Goal: Task Accomplishment & Management: Manage account settings

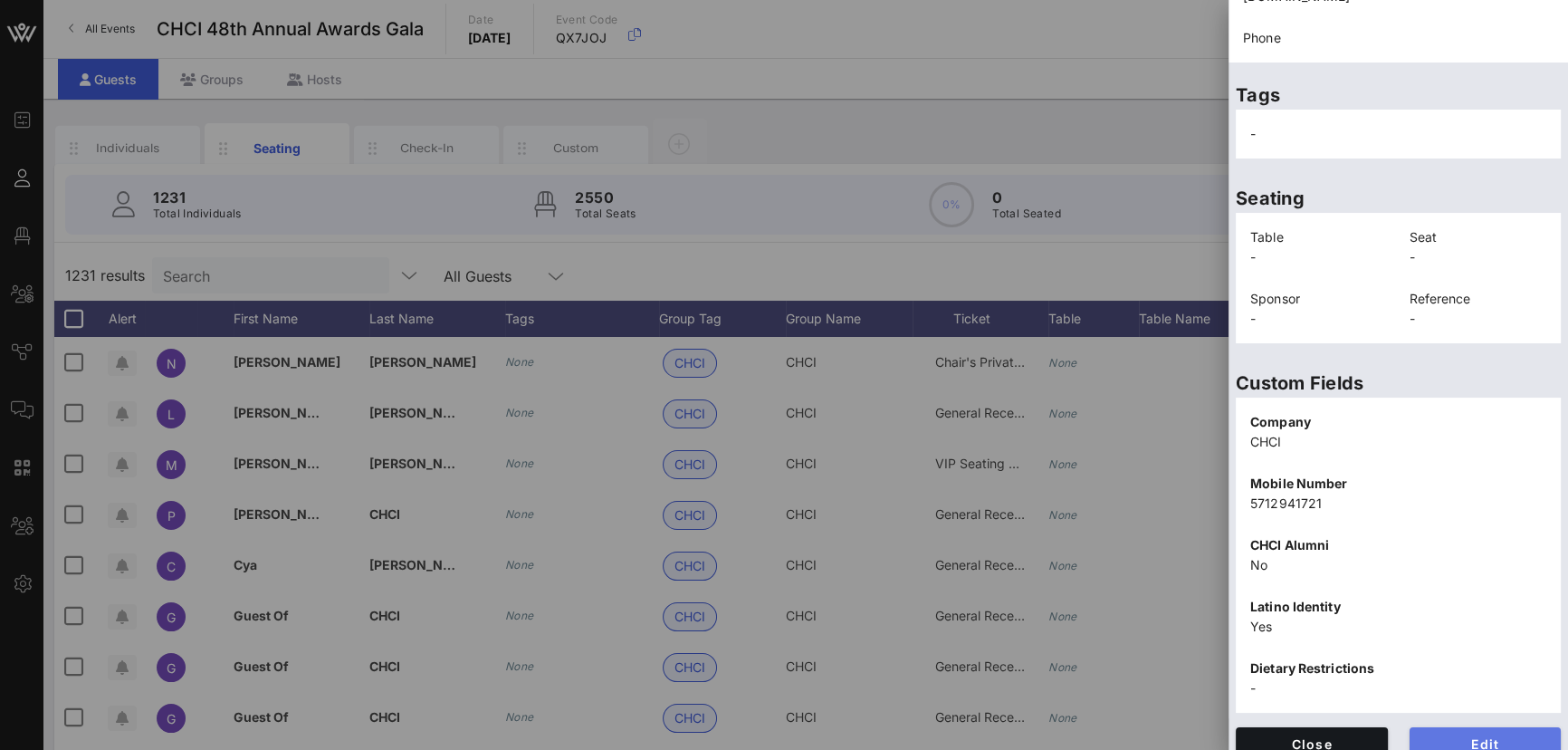
click at [1485, 736] on span "Edit" at bounding box center [1487, 743] width 123 height 15
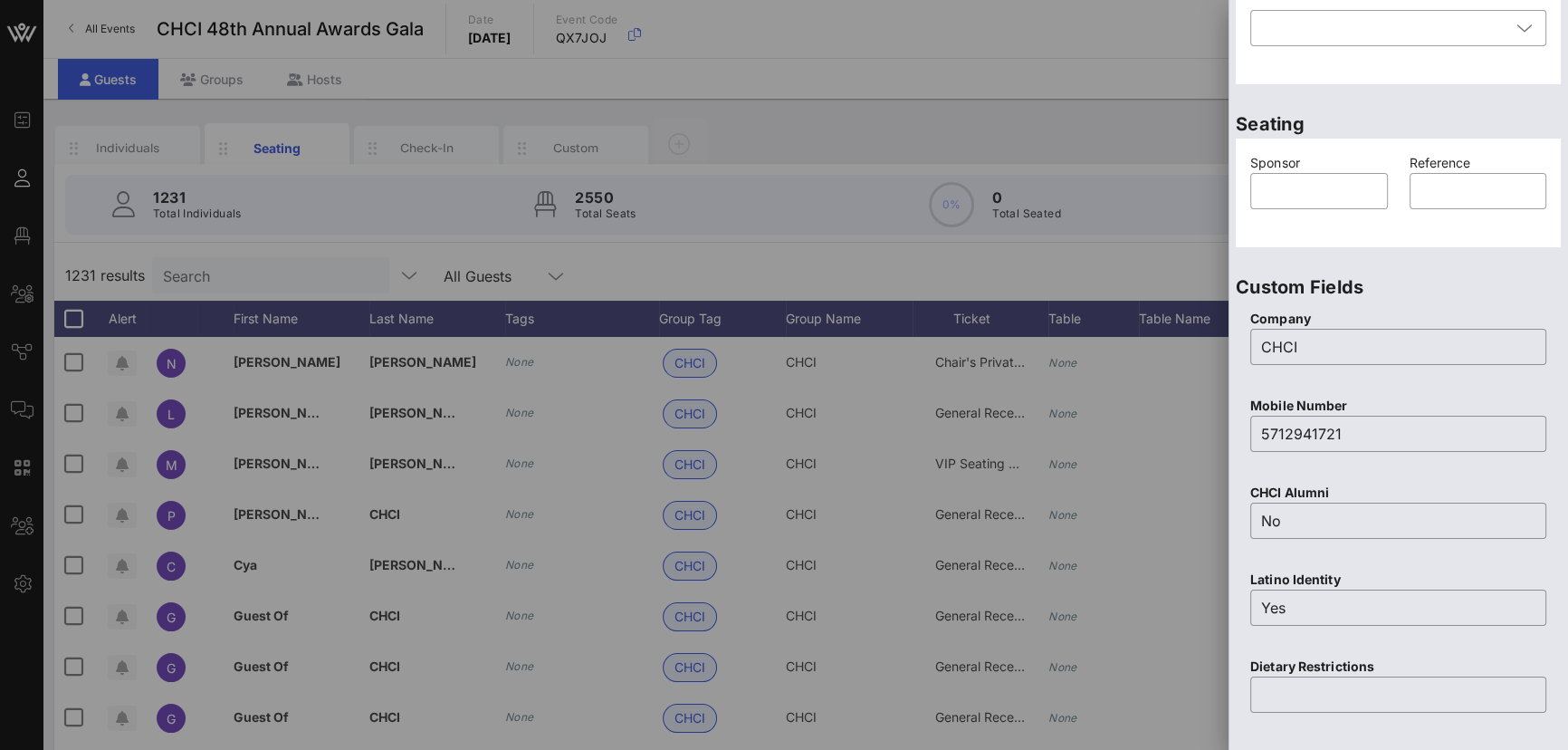
scroll to position [199, 0]
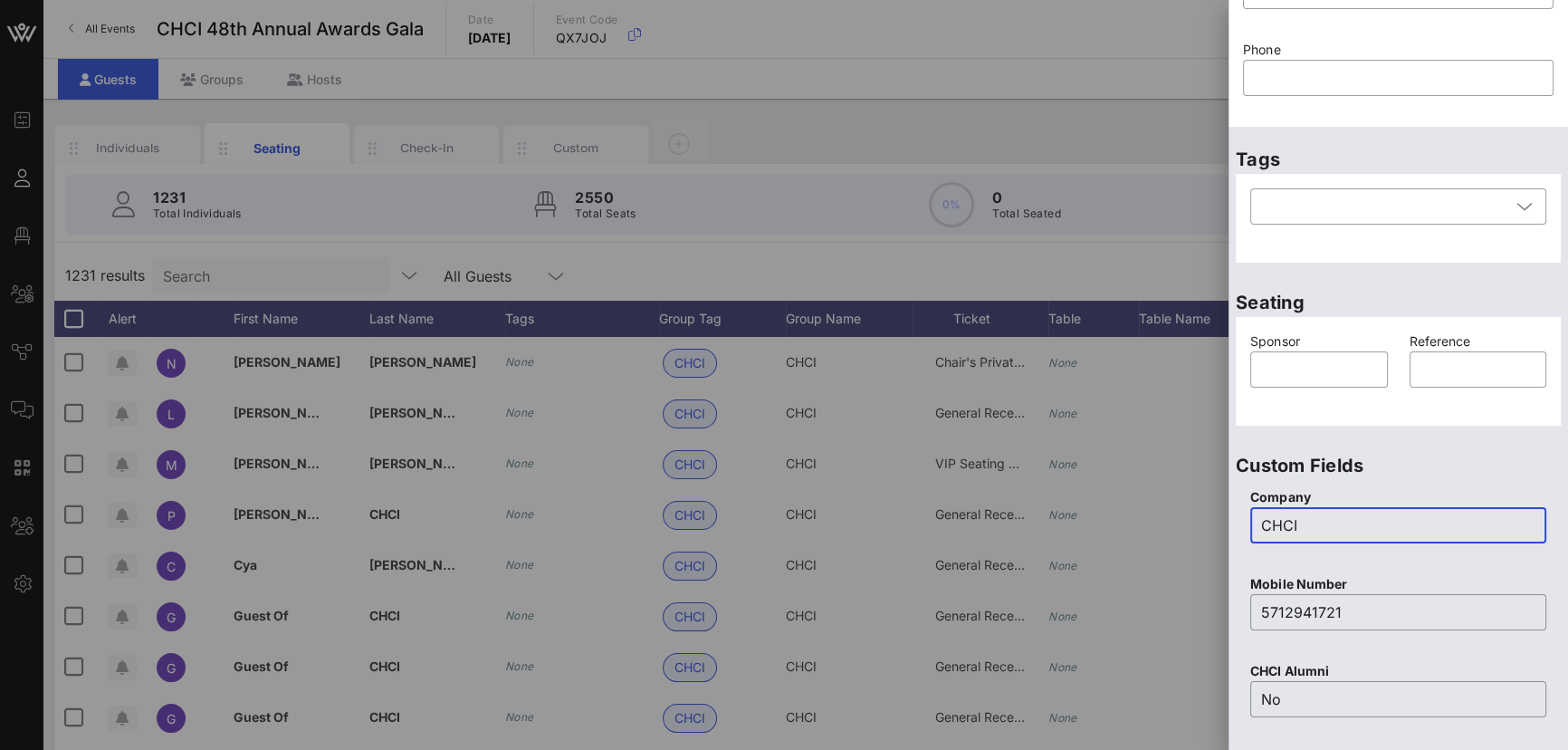
click at [1424, 518] on input "CHCI" at bounding box center [1399, 525] width 274 height 29
click at [1339, 373] on input "text" at bounding box center [1320, 369] width 116 height 29
click at [1424, 196] on div at bounding box center [1386, 207] width 249 height 36
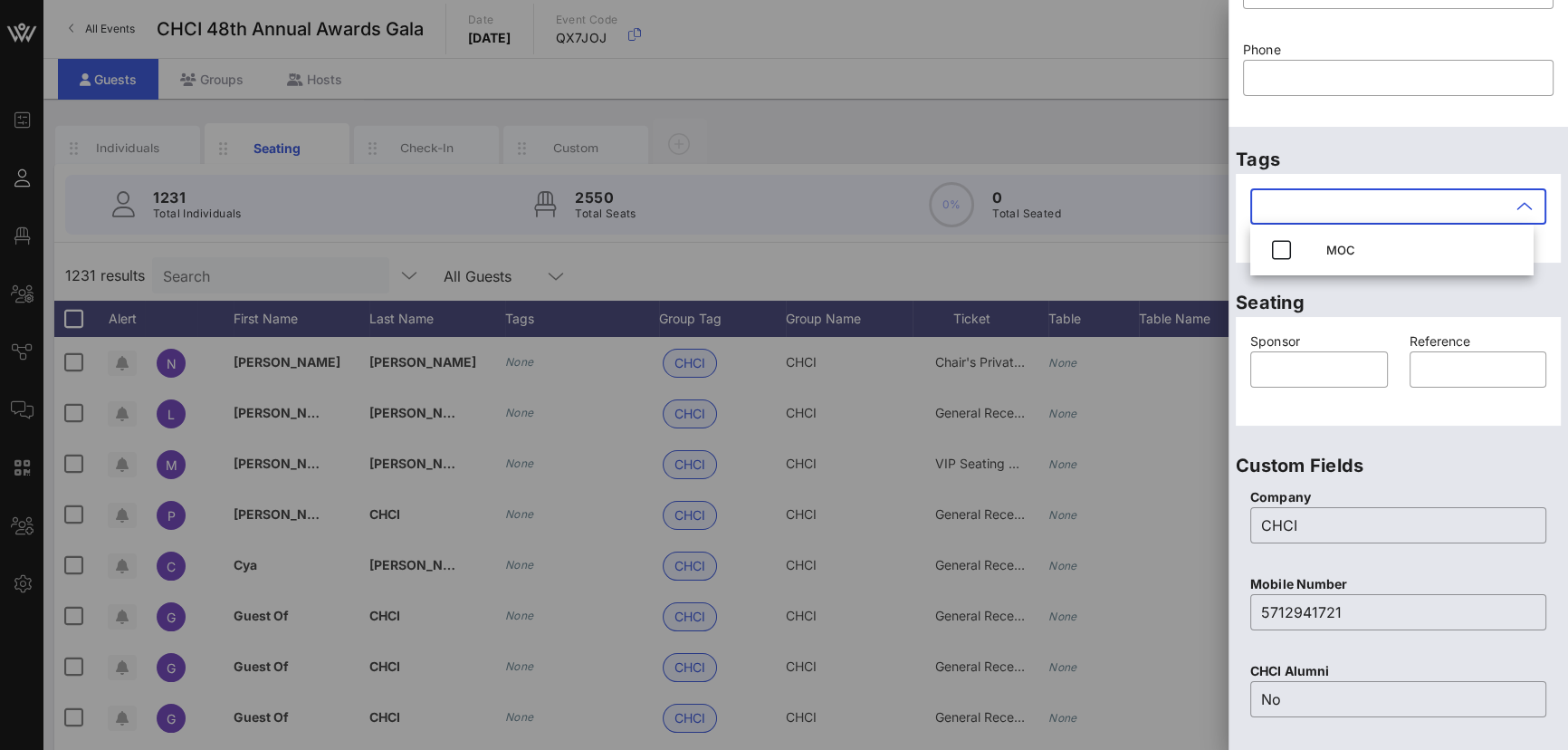
drag, startPoint x: 1554, startPoint y: 220, endPoint x: 1565, endPoint y: 137, distance: 83.7
click at [1565, 137] on div "Individual Details First Name ​ [PERSON_NAME] Last Name ​ CHCI Email ​ [PERSON_…" at bounding box center [1399, 375] width 340 height 750
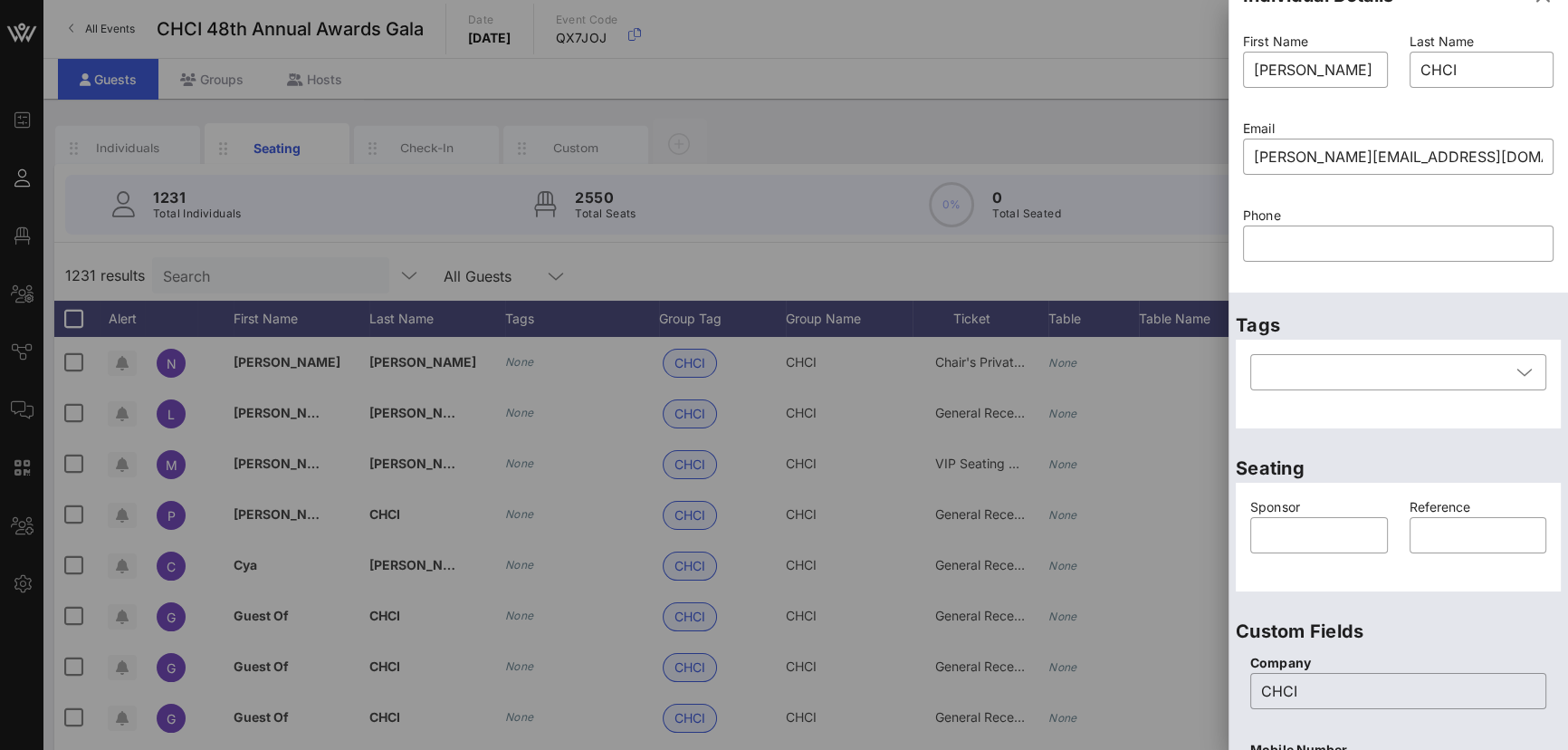
scroll to position [0, 0]
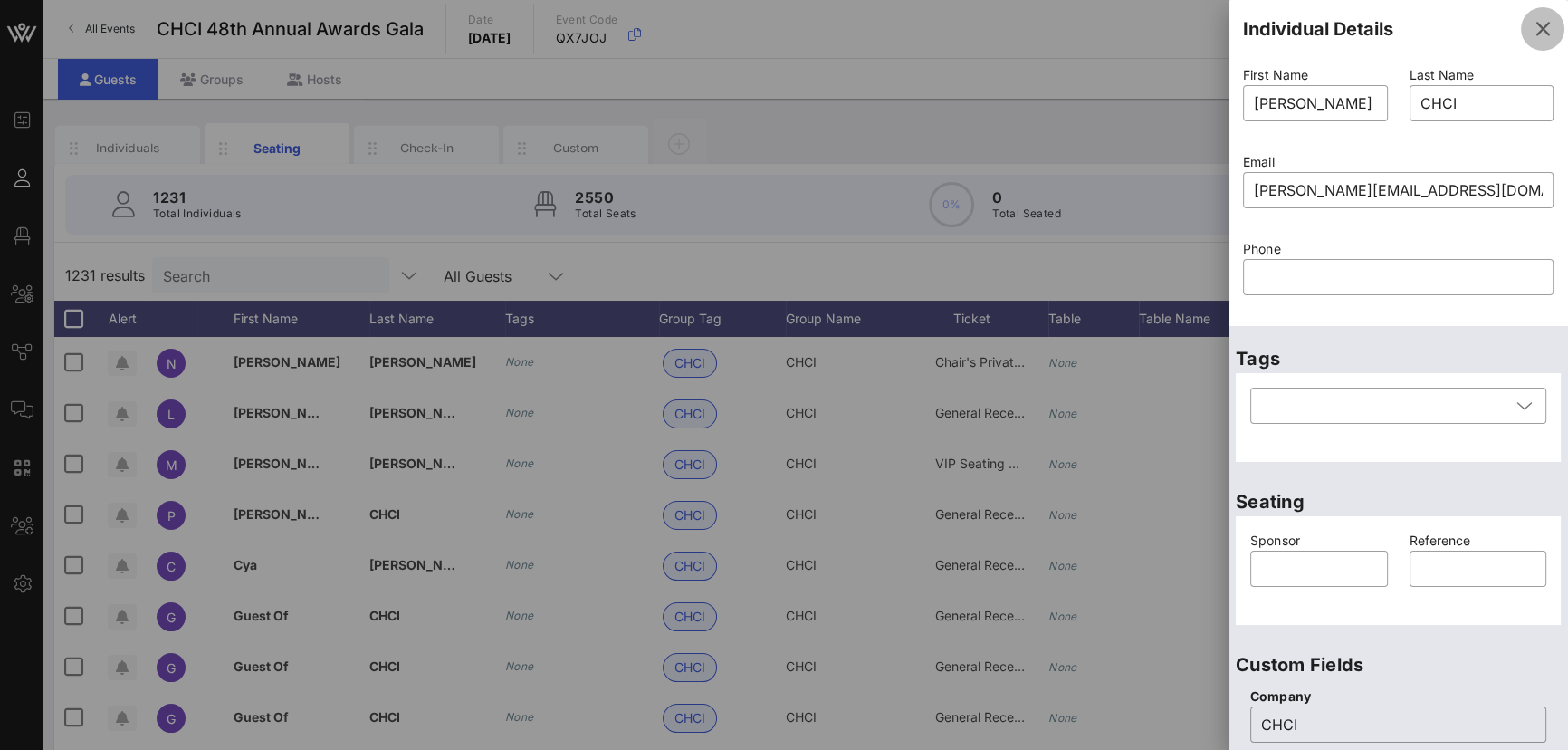
click at [1535, 31] on icon "button" at bounding box center [1543, 29] width 22 height 22
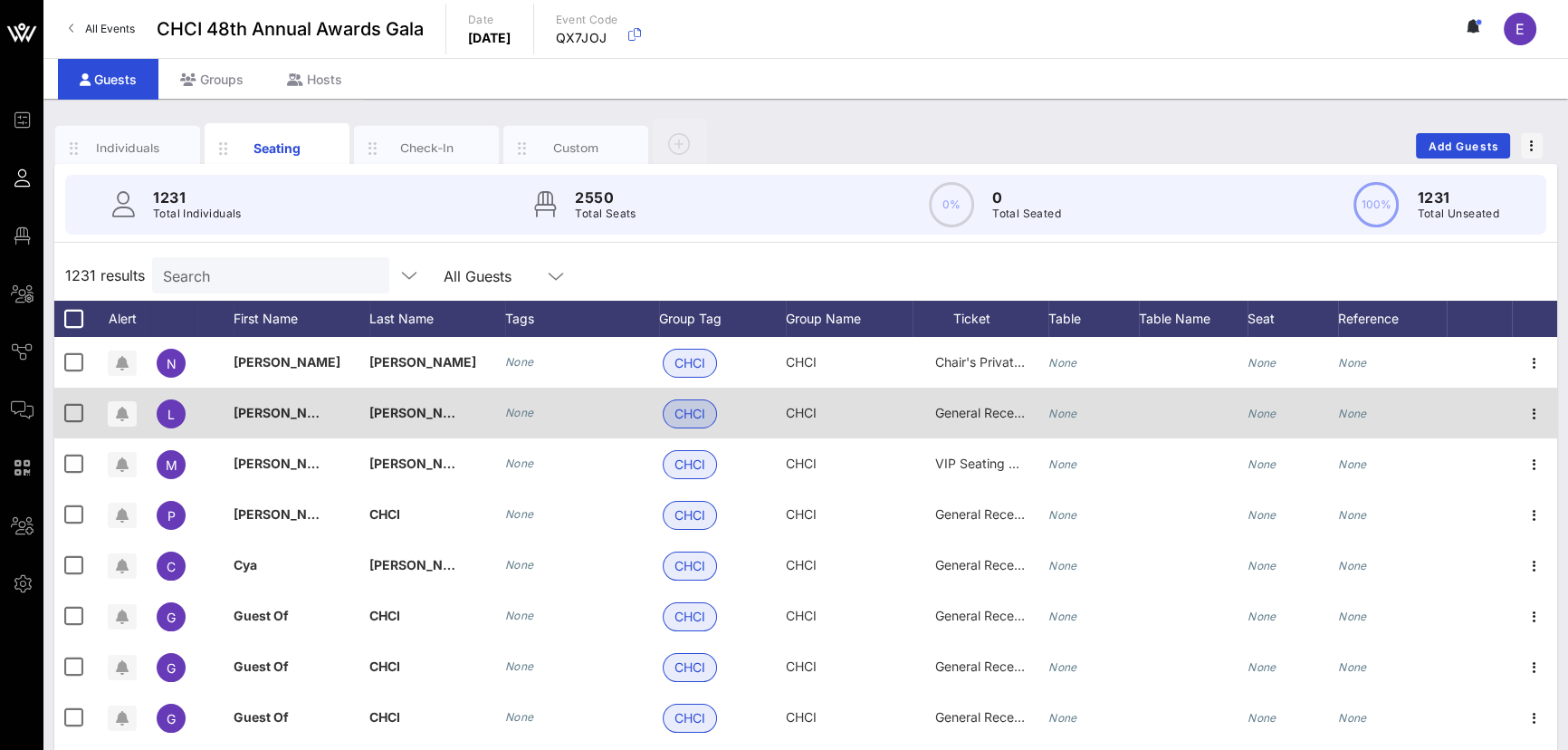
click at [700, 411] on span "CHCI" at bounding box center [690, 413] width 31 height 27
click at [703, 421] on span "CHCI" at bounding box center [690, 413] width 31 height 27
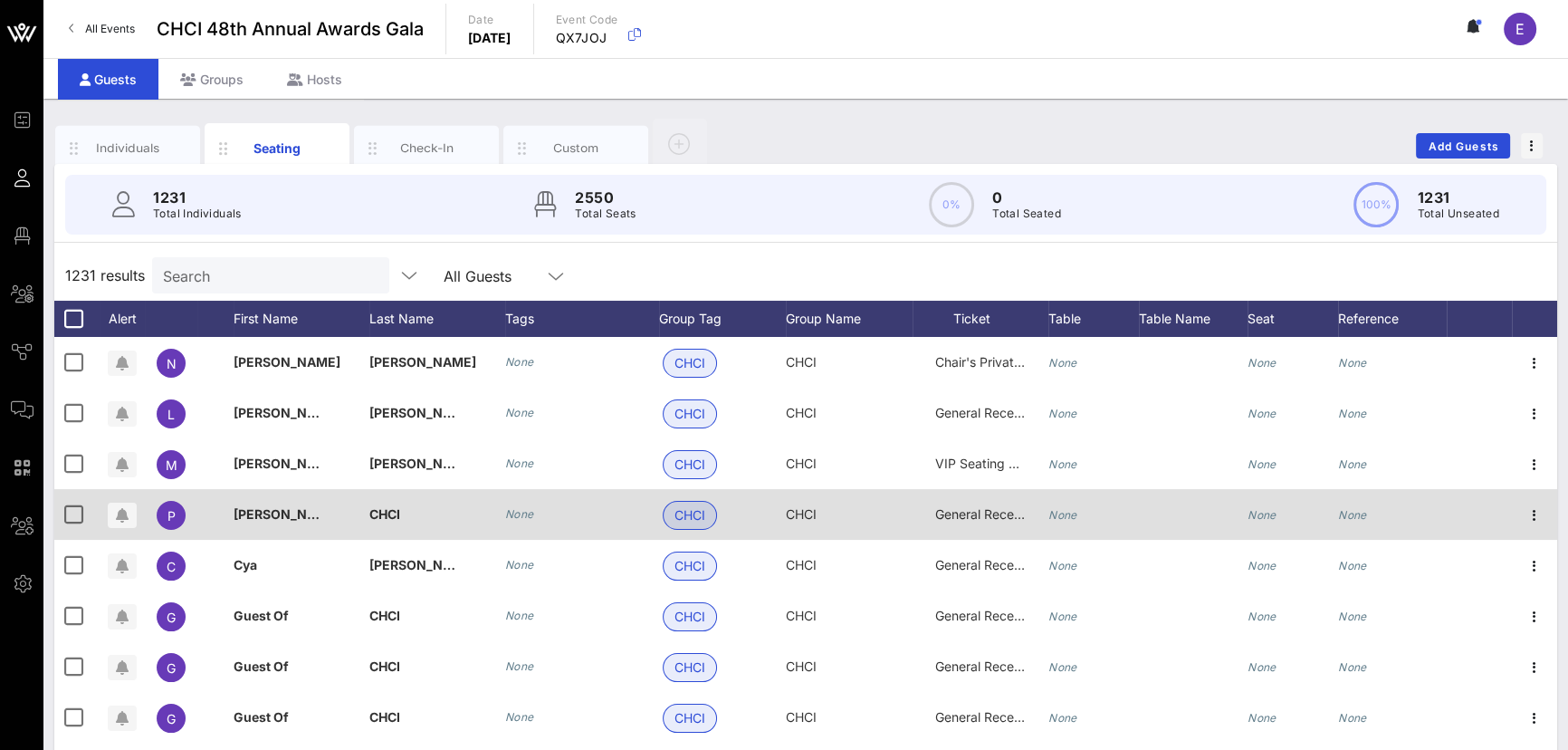
click at [1141, 516] on div at bounding box center [1192, 514] width 108 height 51
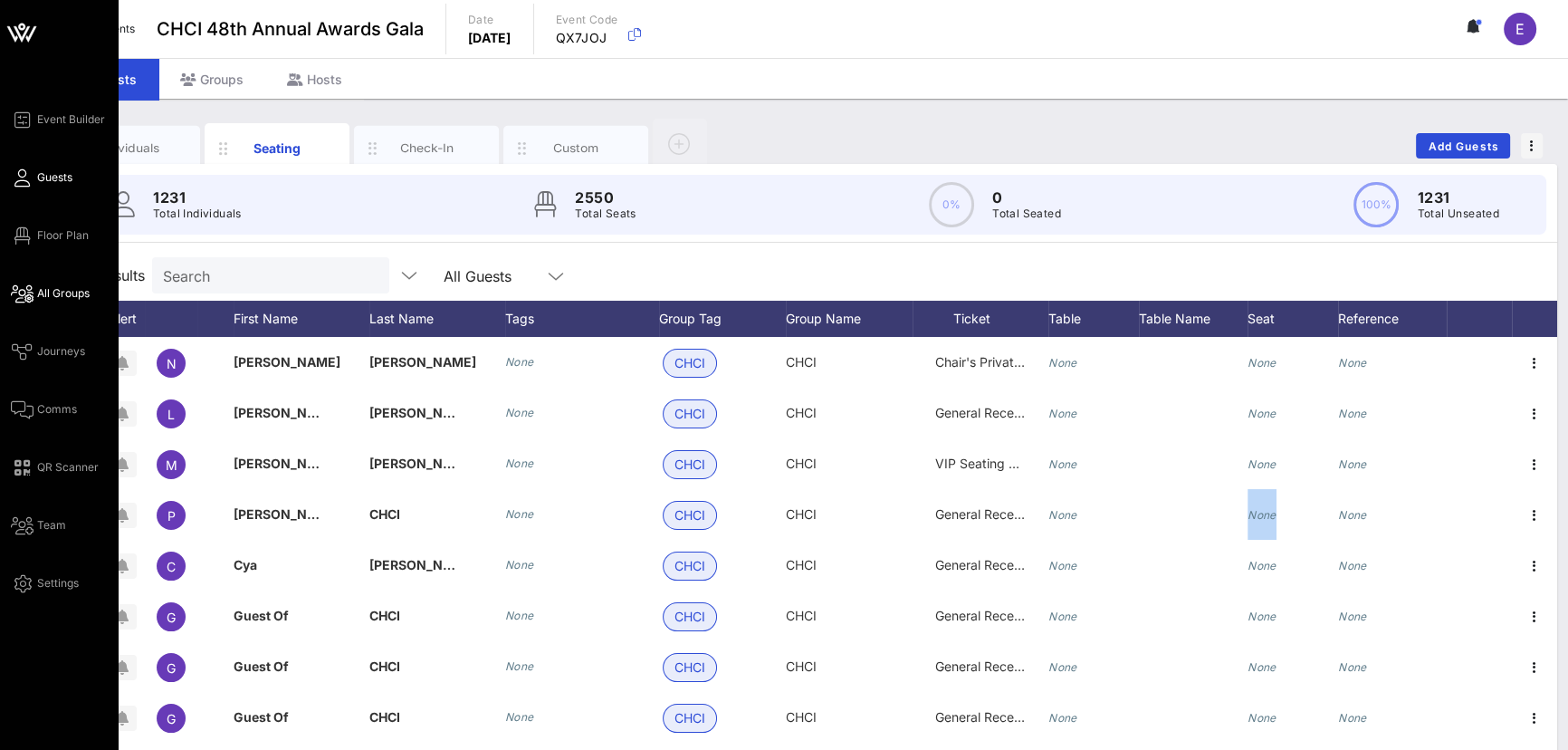
click at [67, 290] on span "All Groups" at bounding box center [63, 293] width 53 height 16
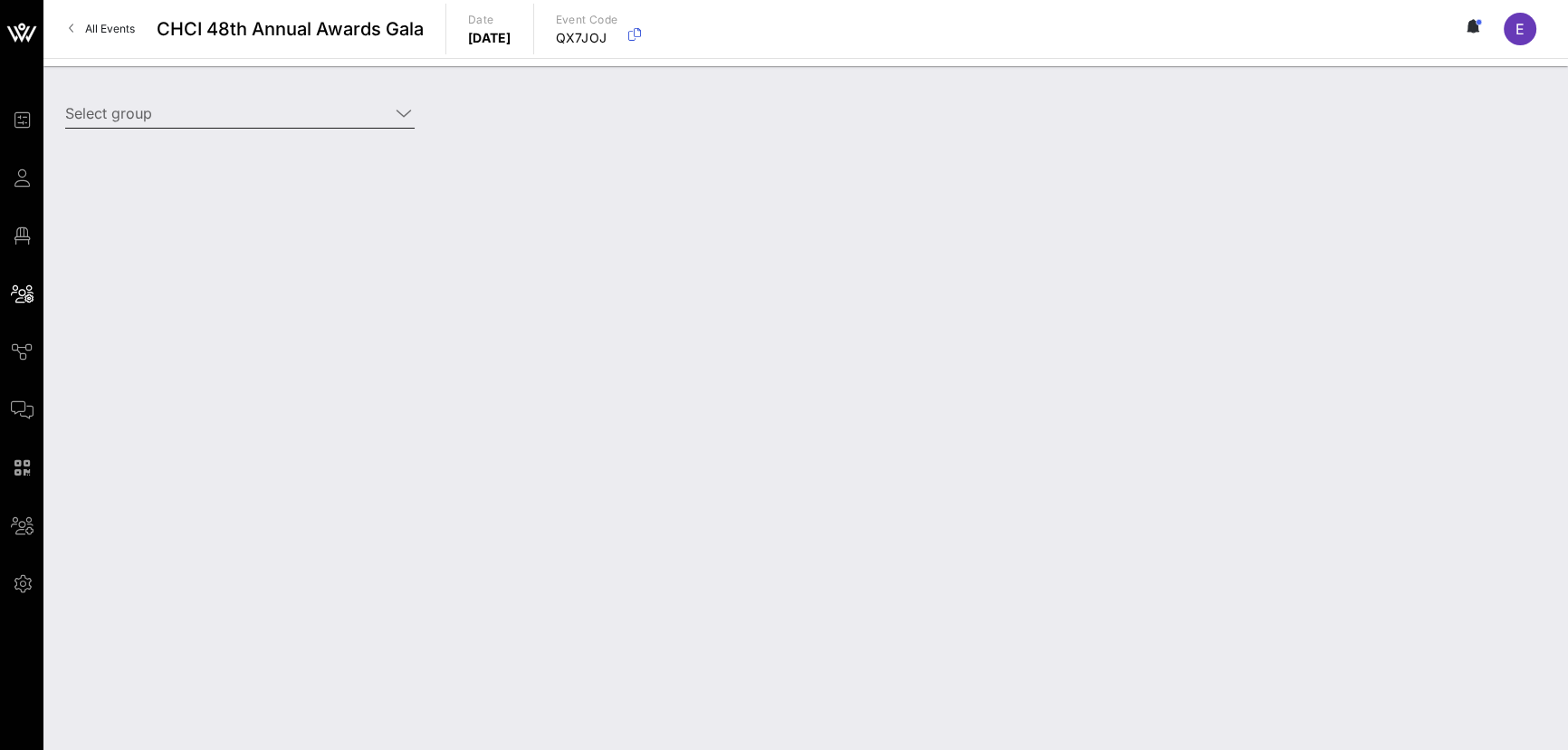
click at [406, 113] on icon at bounding box center [403, 113] width 16 height 22
click at [401, 114] on icon at bounding box center [403, 113] width 16 height 22
click at [399, 113] on icon at bounding box center [403, 113] width 16 height 22
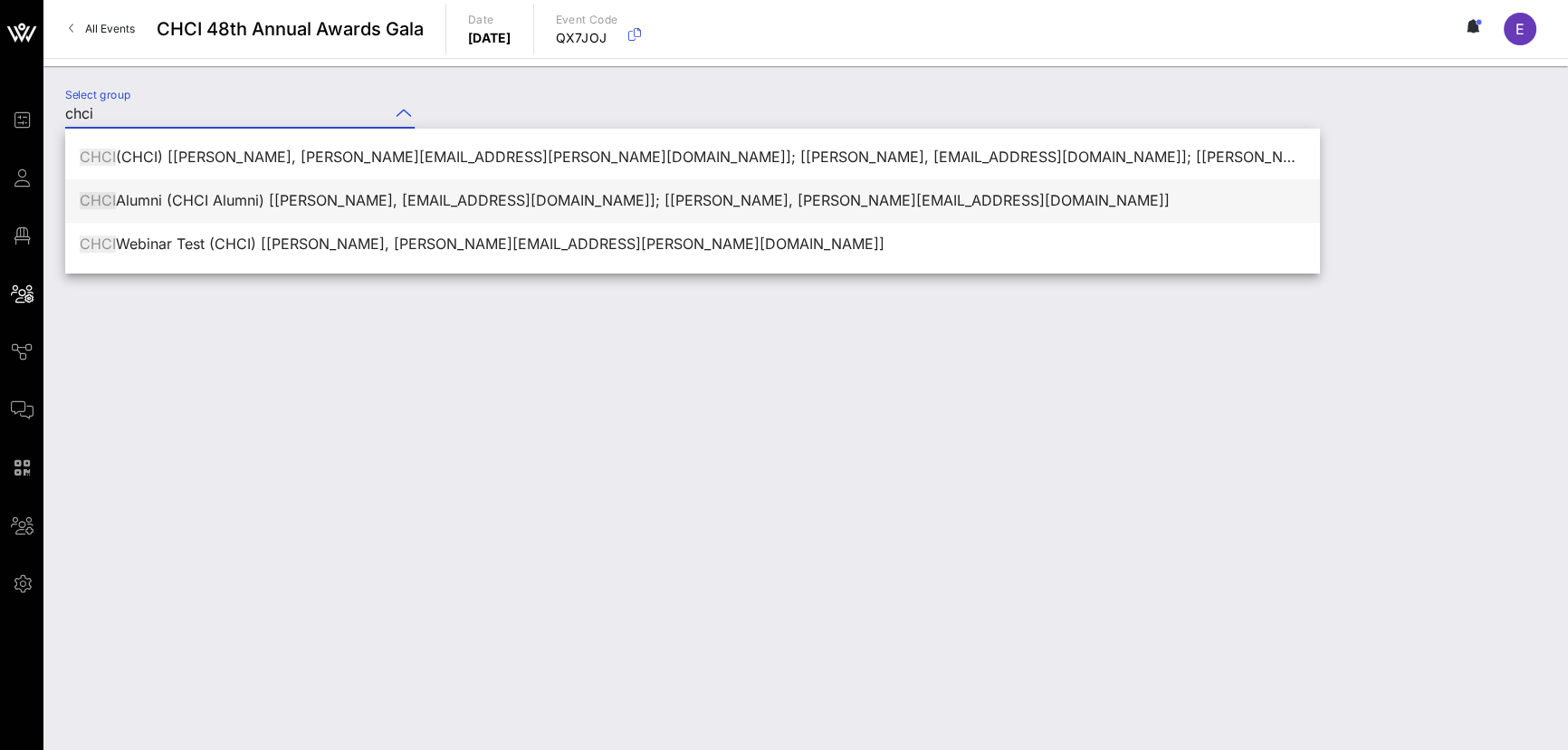
click at [310, 202] on div "CHCI Alumni (CHCI Alumni) [[PERSON_NAME], [EMAIL_ADDRESS][DOMAIN_NAME]]; [[PERS…" at bounding box center [693, 200] width 1226 height 17
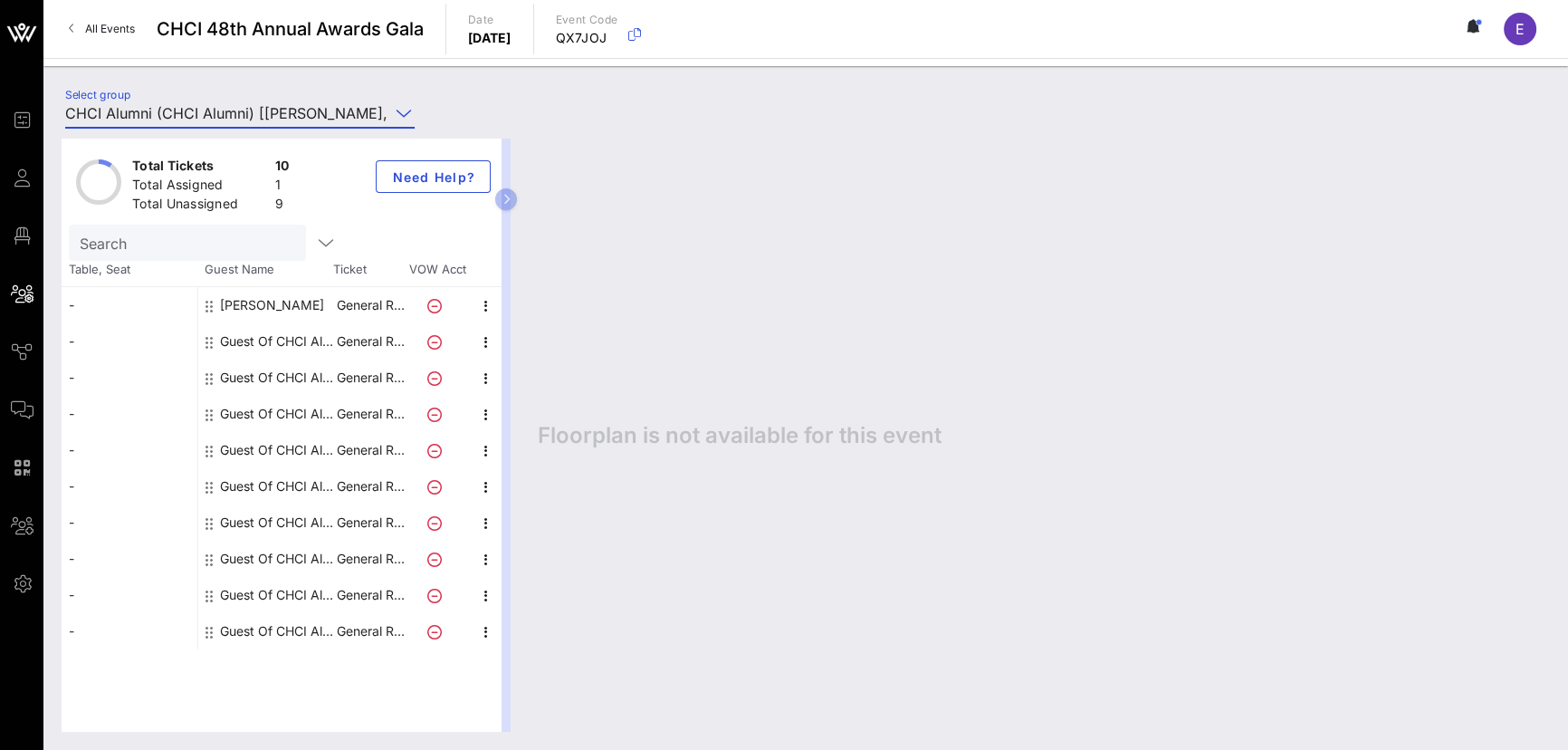
type input "CHCI Alumni (CHCI Alumni) [[PERSON_NAME], [EMAIL_ADDRESS][DOMAIN_NAME]]; [[PERS…"
click at [507, 202] on icon "button" at bounding box center [507, 199] width 8 height 11
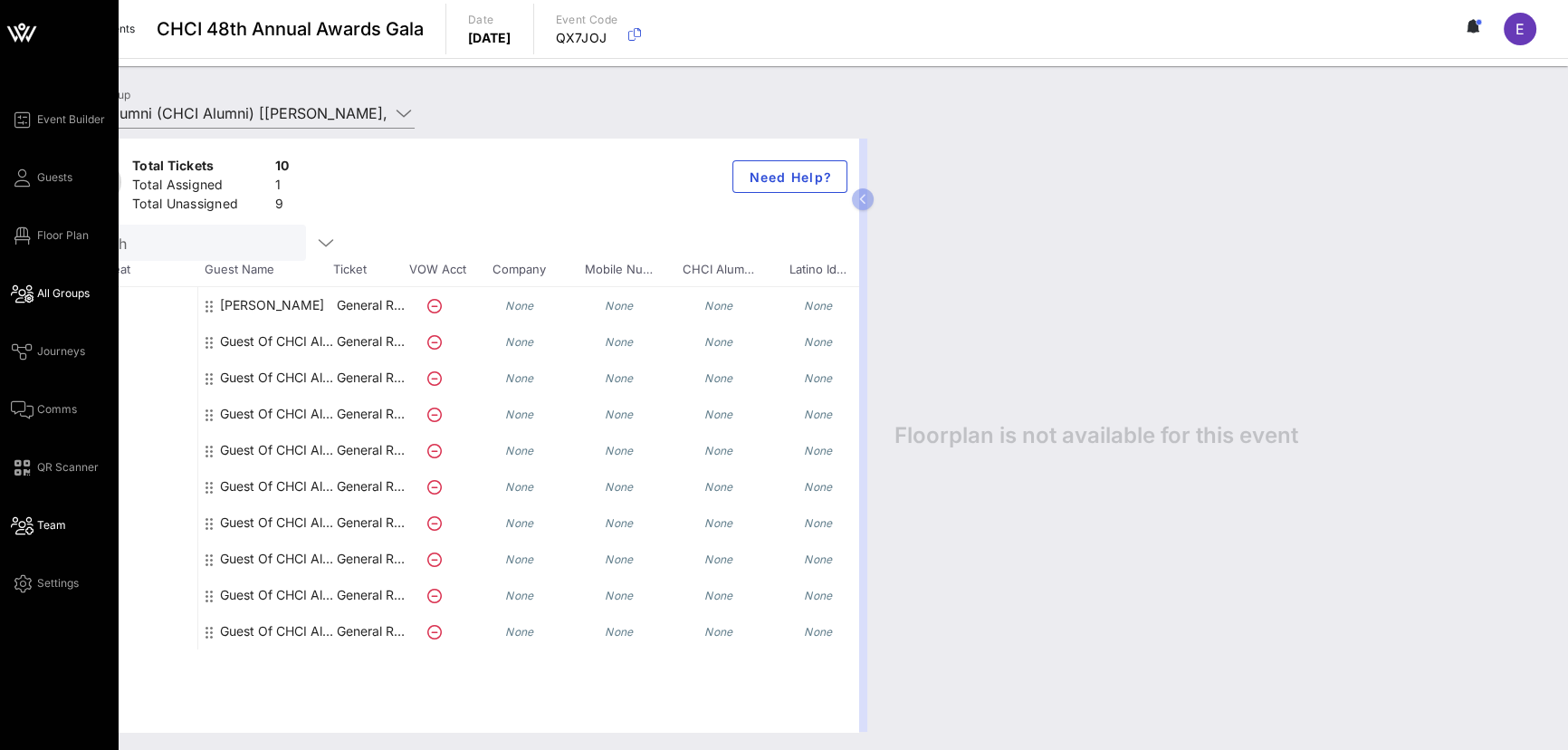
click at [42, 523] on span "Team" at bounding box center [51, 525] width 29 height 16
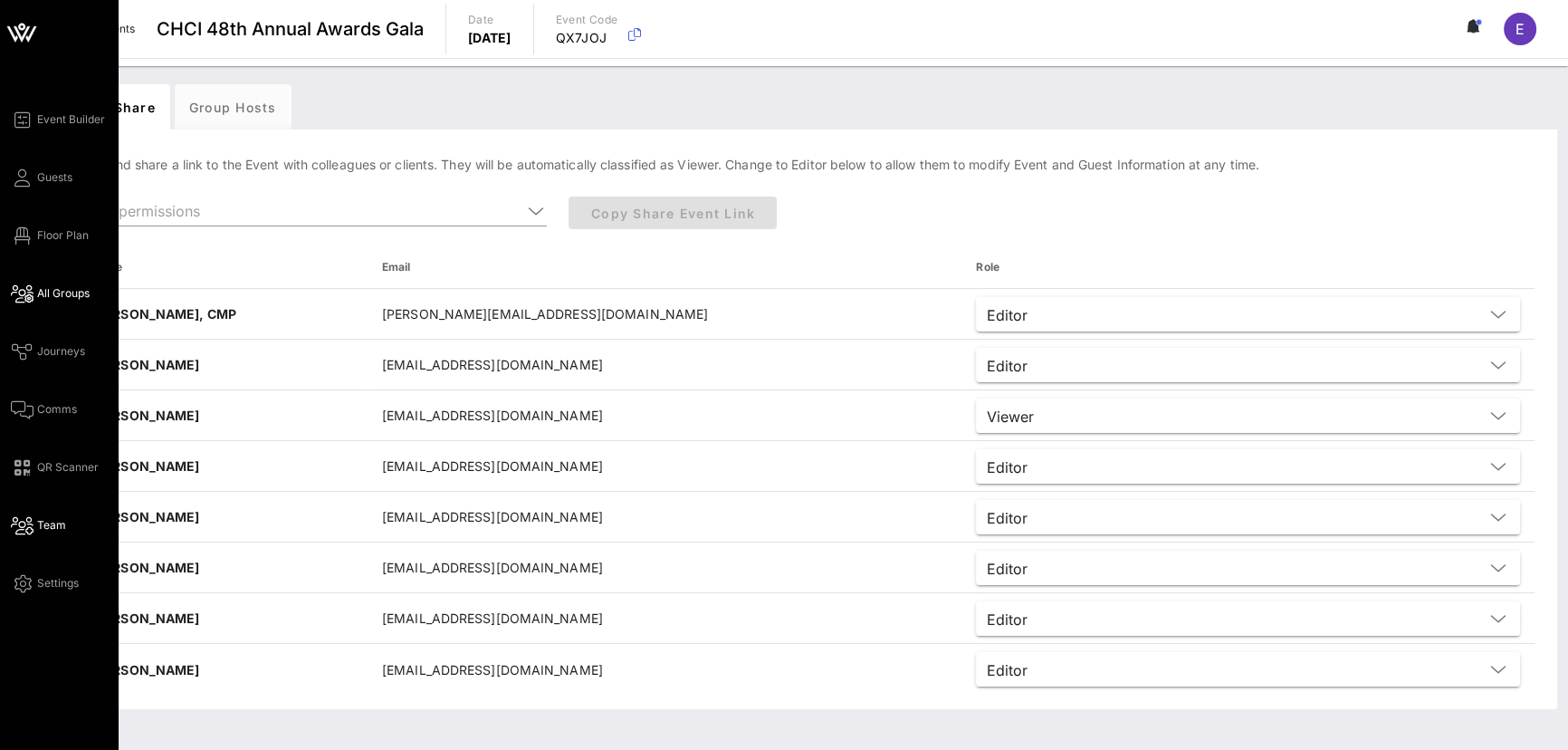
click at [62, 291] on span "All Groups" at bounding box center [63, 293] width 53 height 16
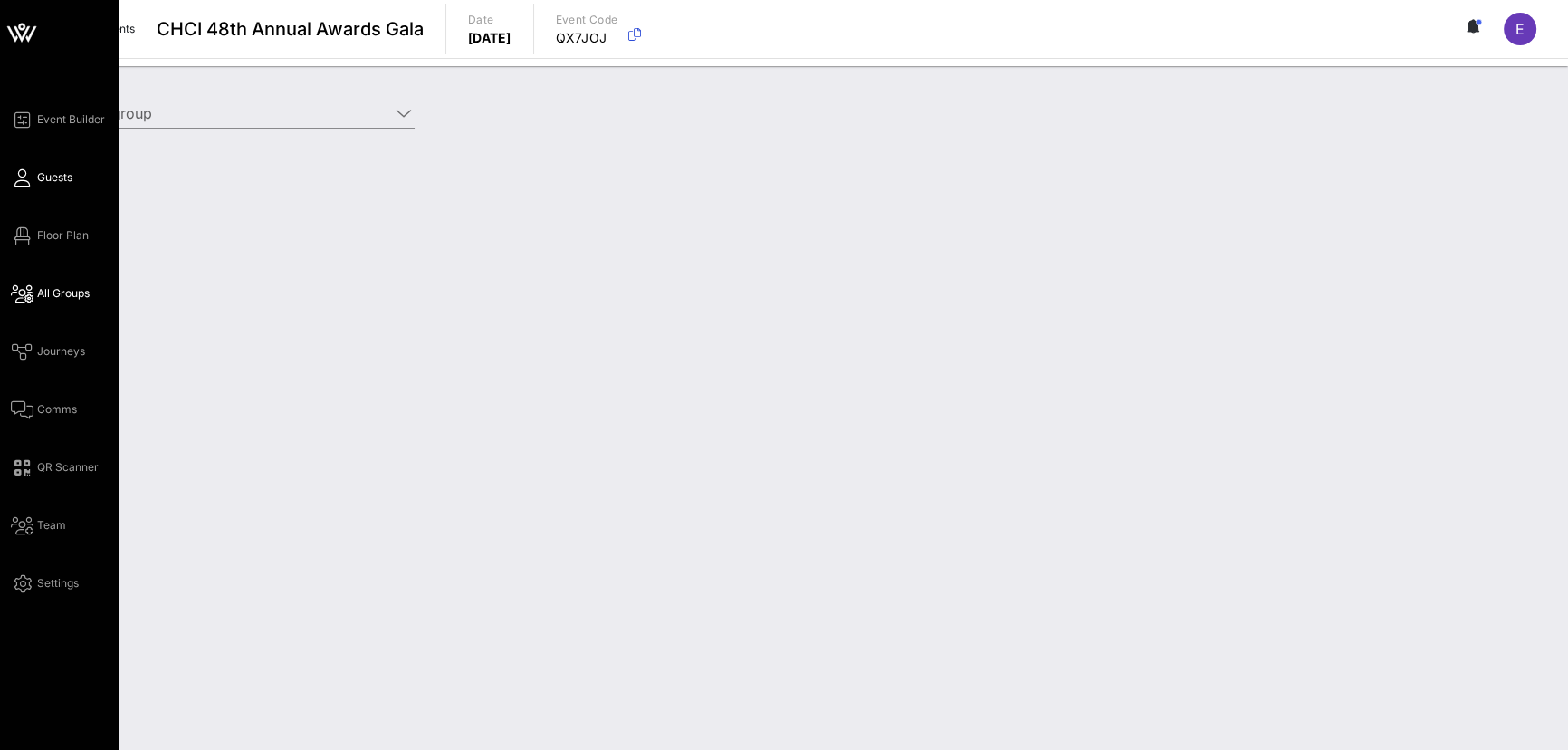
click at [21, 179] on icon at bounding box center [22, 178] width 23 height 3
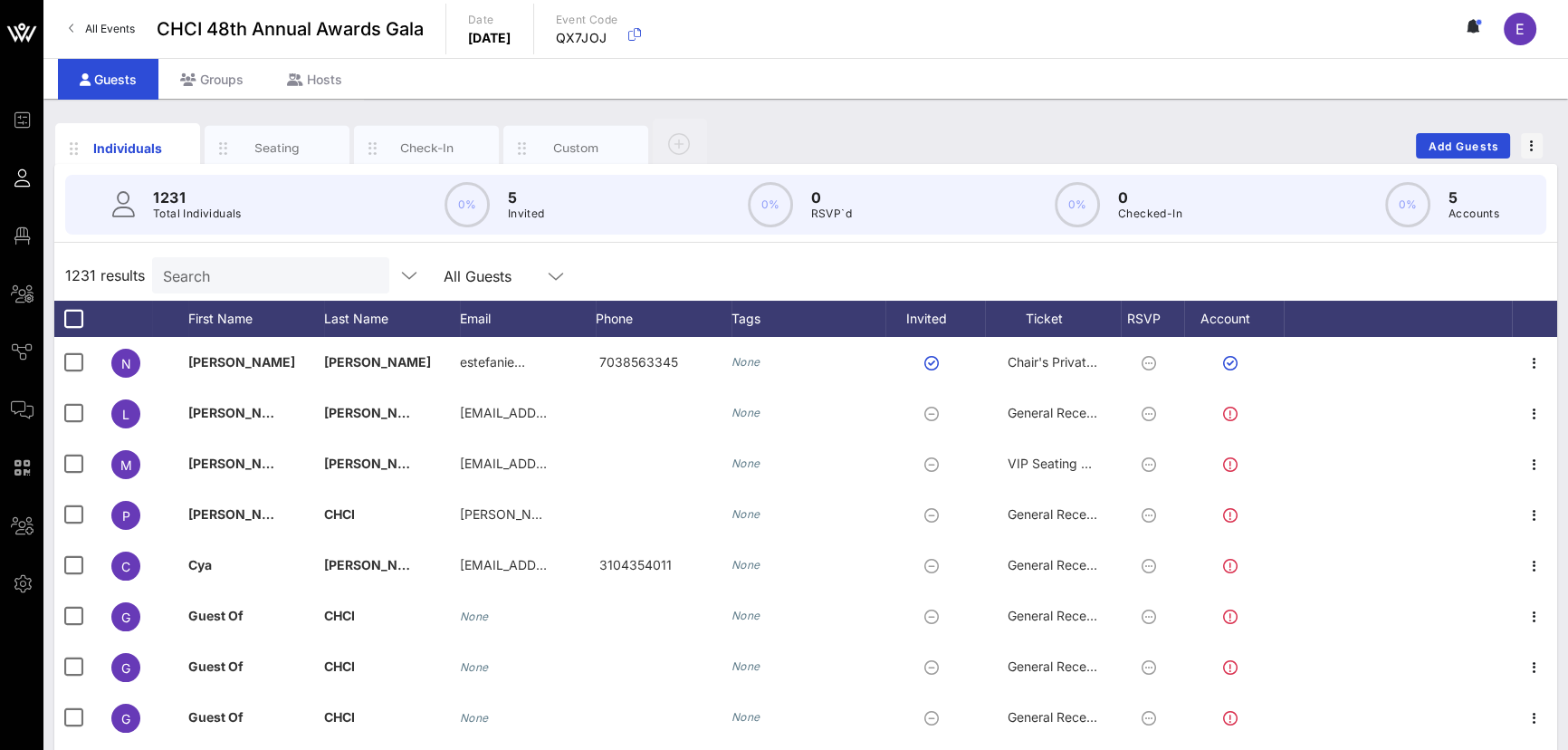
drag, startPoint x: 72, startPoint y: 291, endPoint x: 162, endPoint y: 243, distance: 102.0
click at [0, 0] on span "All Groups" at bounding box center [0, 0] width 0 height 0
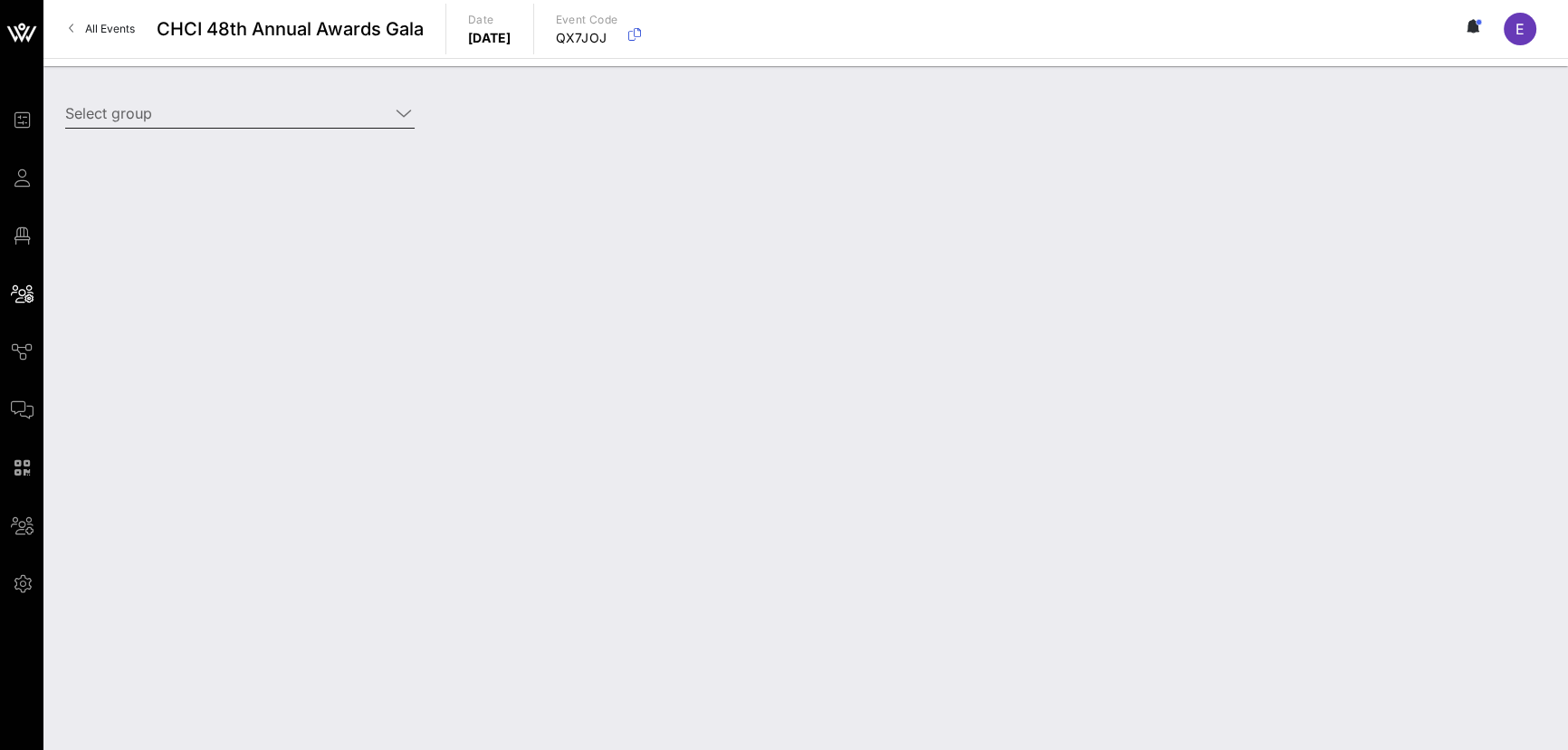
click at [202, 106] on input "Select group" at bounding box center [228, 112] width 324 height 29
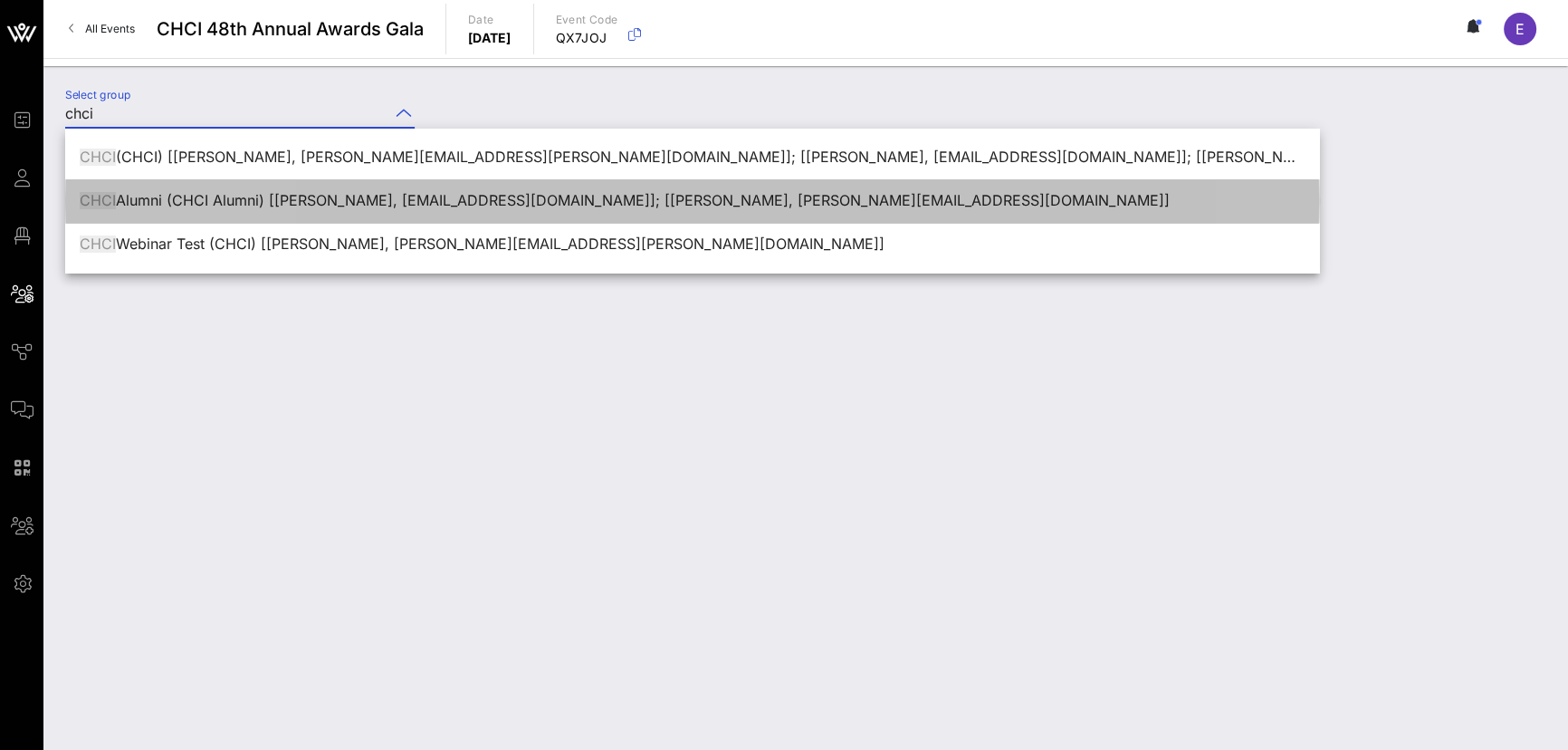
click at [277, 201] on div "CHCI Alumni (CHCI Alumni) [[PERSON_NAME], [EMAIL_ADDRESS][DOMAIN_NAME]]; [[PERS…" at bounding box center [693, 200] width 1226 height 17
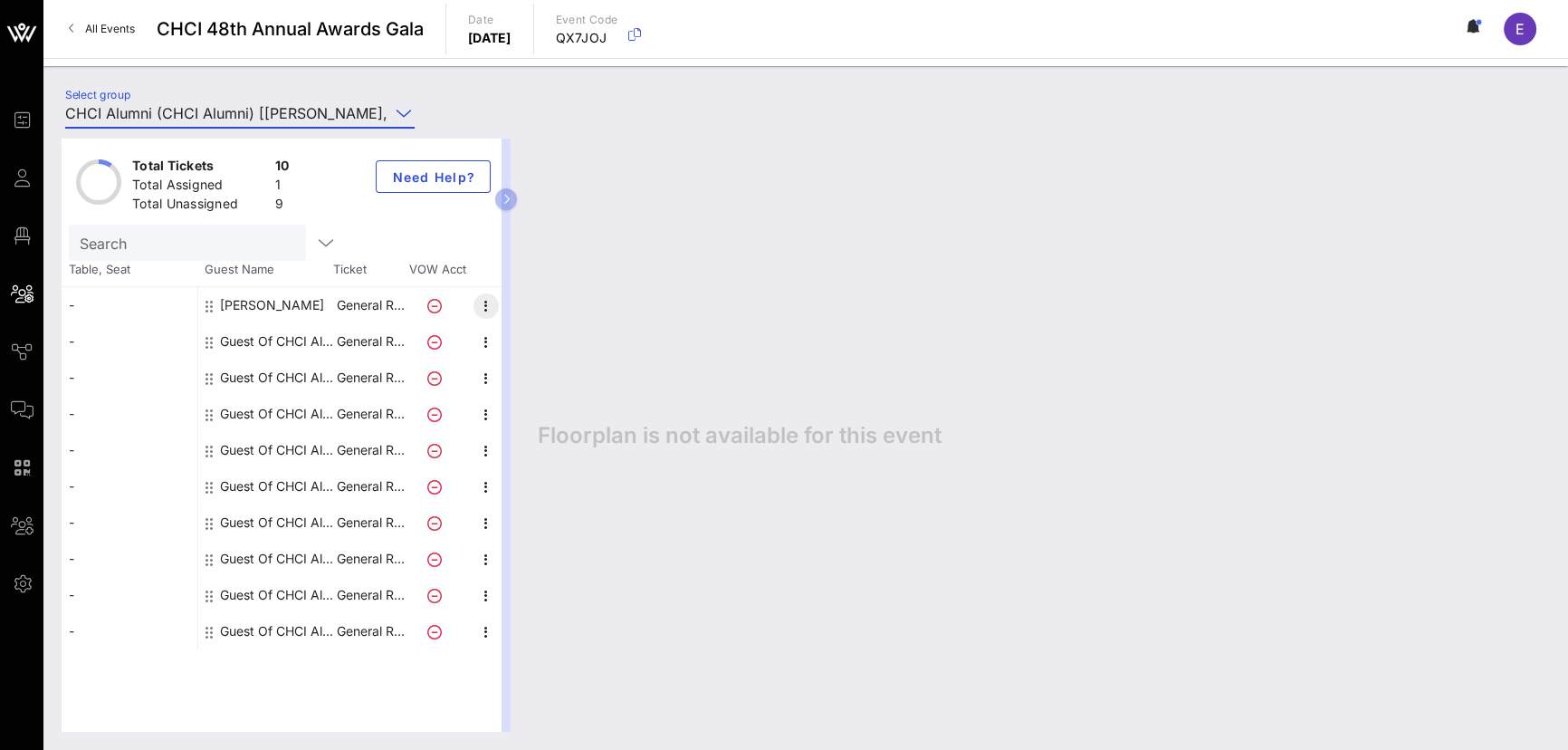
type input "CHCI Alumni (CHCI Alumni) [[PERSON_NAME], [EMAIL_ADDRESS][DOMAIN_NAME]]; [[PERS…"
click at [485, 306] on icon "button" at bounding box center [486, 306] width 22 height 22
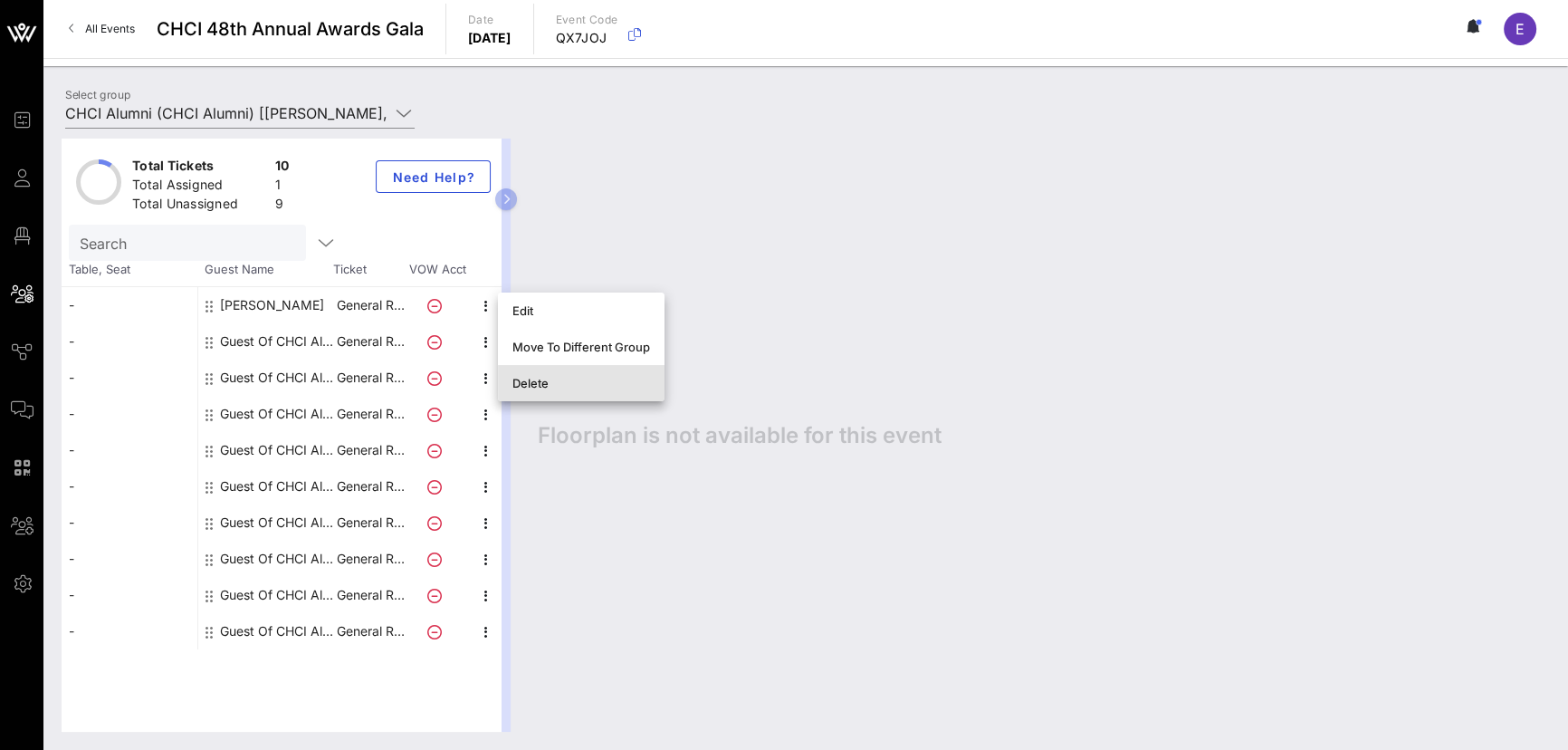
drag, startPoint x: 532, startPoint y: 386, endPoint x: 404, endPoint y: 214, distance: 214.4
click at [404, 214] on div "Event Builder Guests Floor Plan All Groups Journeys Comms QR Scanner Team Setti…" at bounding box center [784, 375] width 1568 height 750
click at [525, 383] on div "Delete" at bounding box center [581, 382] width 138 height 15
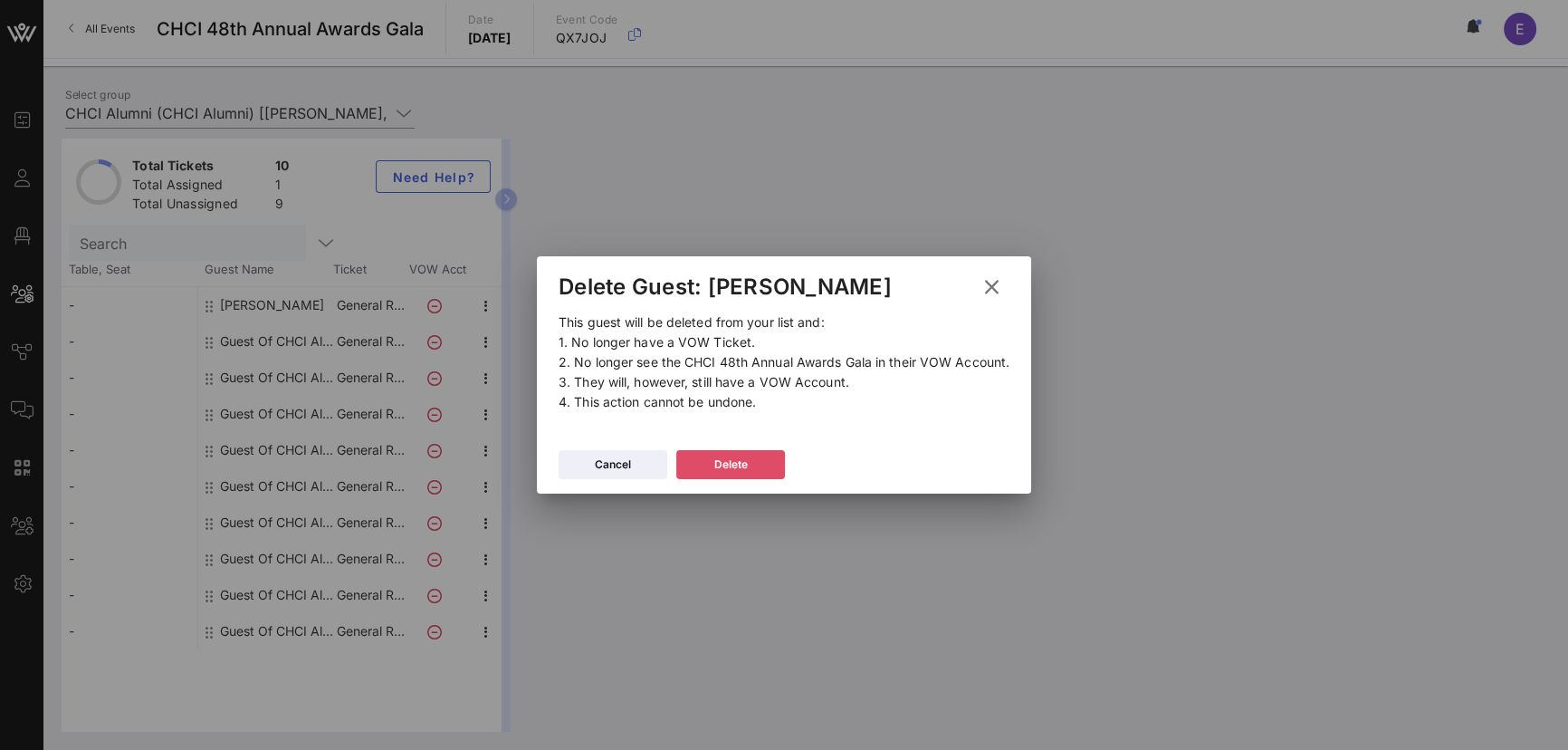
click at [725, 463] on icon at bounding box center [730, 464] width 15 height 13
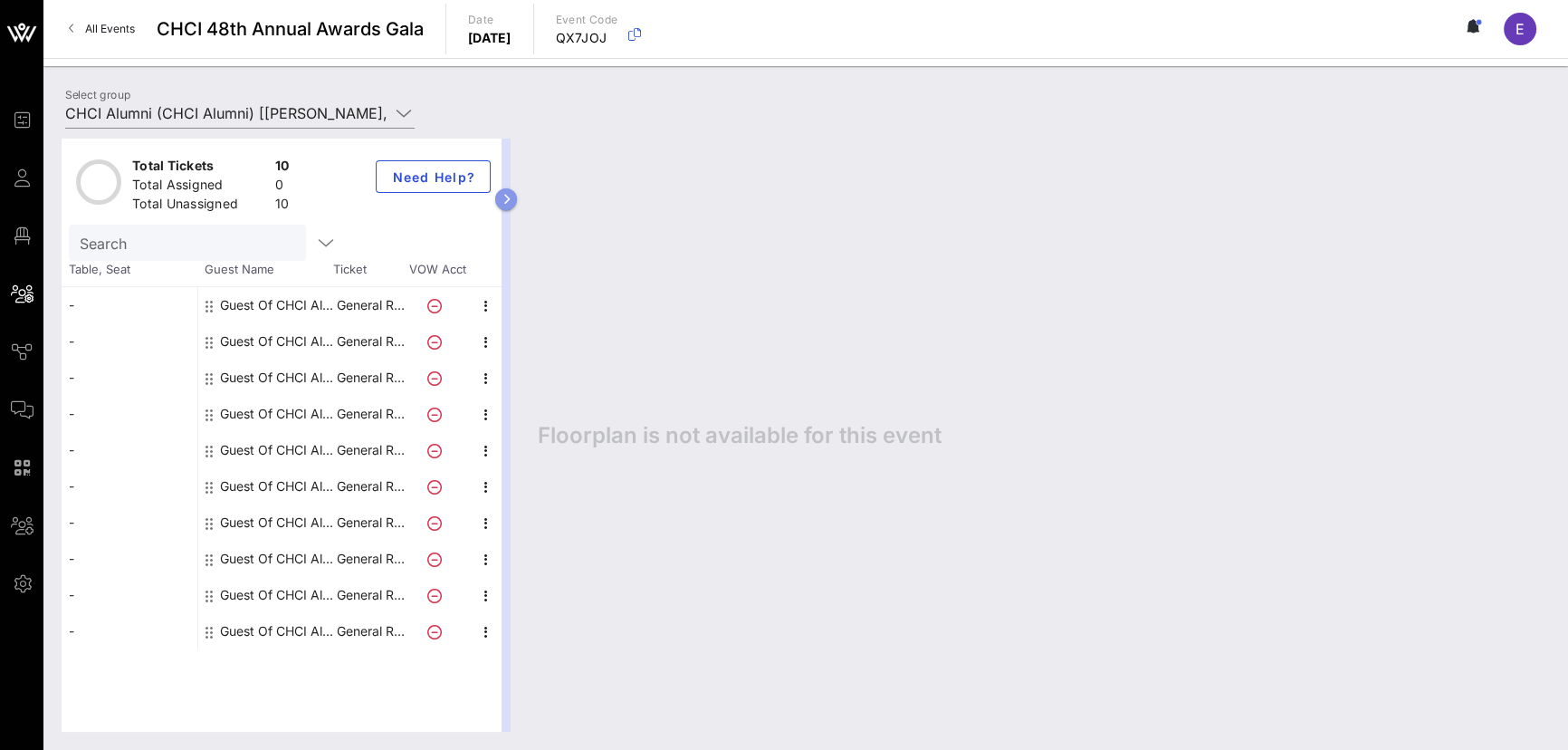
click at [509, 199] on icon "button" at bounding box center [507, 199] width 8 height 11
